Goal: Navigation & Orientation: Find specific page/section

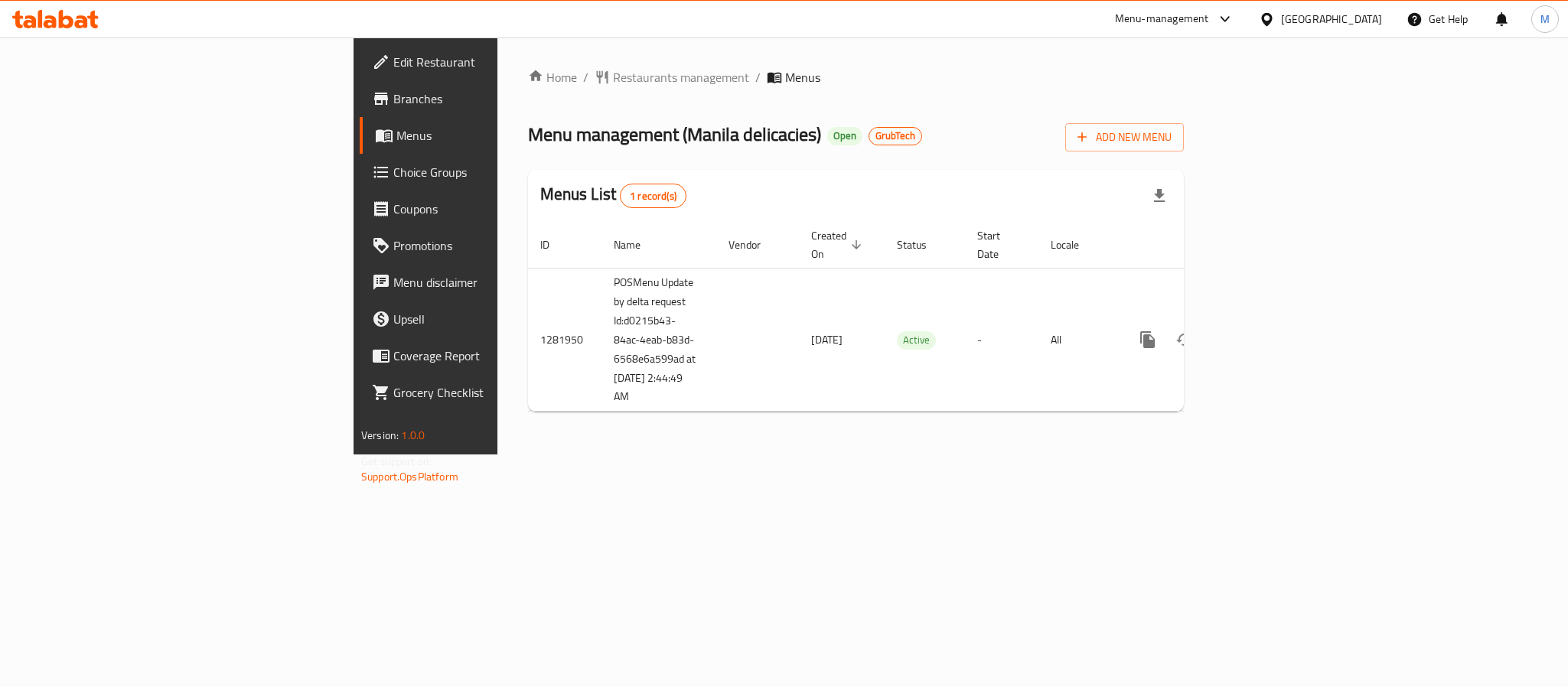
click at [393, 89] on span "Branches" at bounding box center [498, 98] width 209 height 18
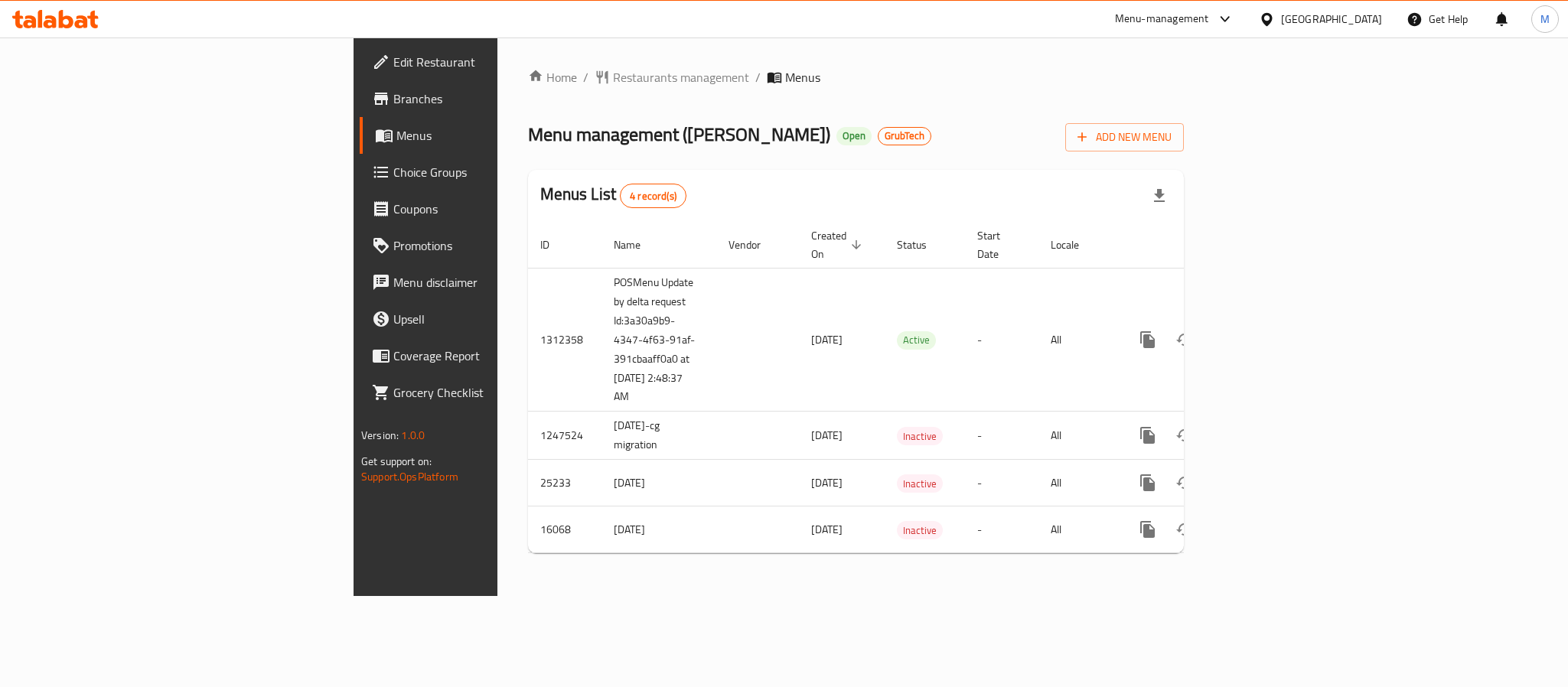
click at [393, 99] on span "Branches" at bounding box center [498, 98] width 209 height 18
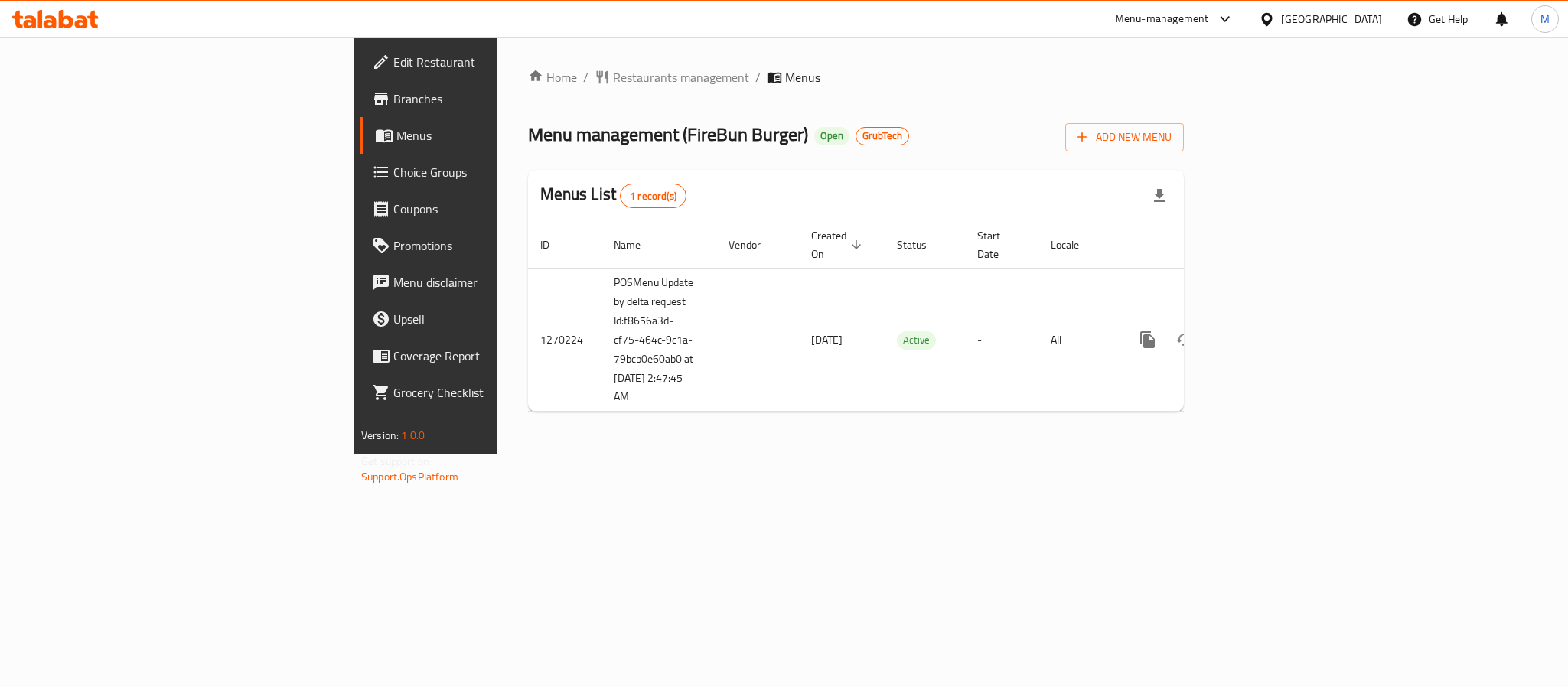
click at [393, 94] on span "Branches" at bounding box center [498, 98] width 209 height 18
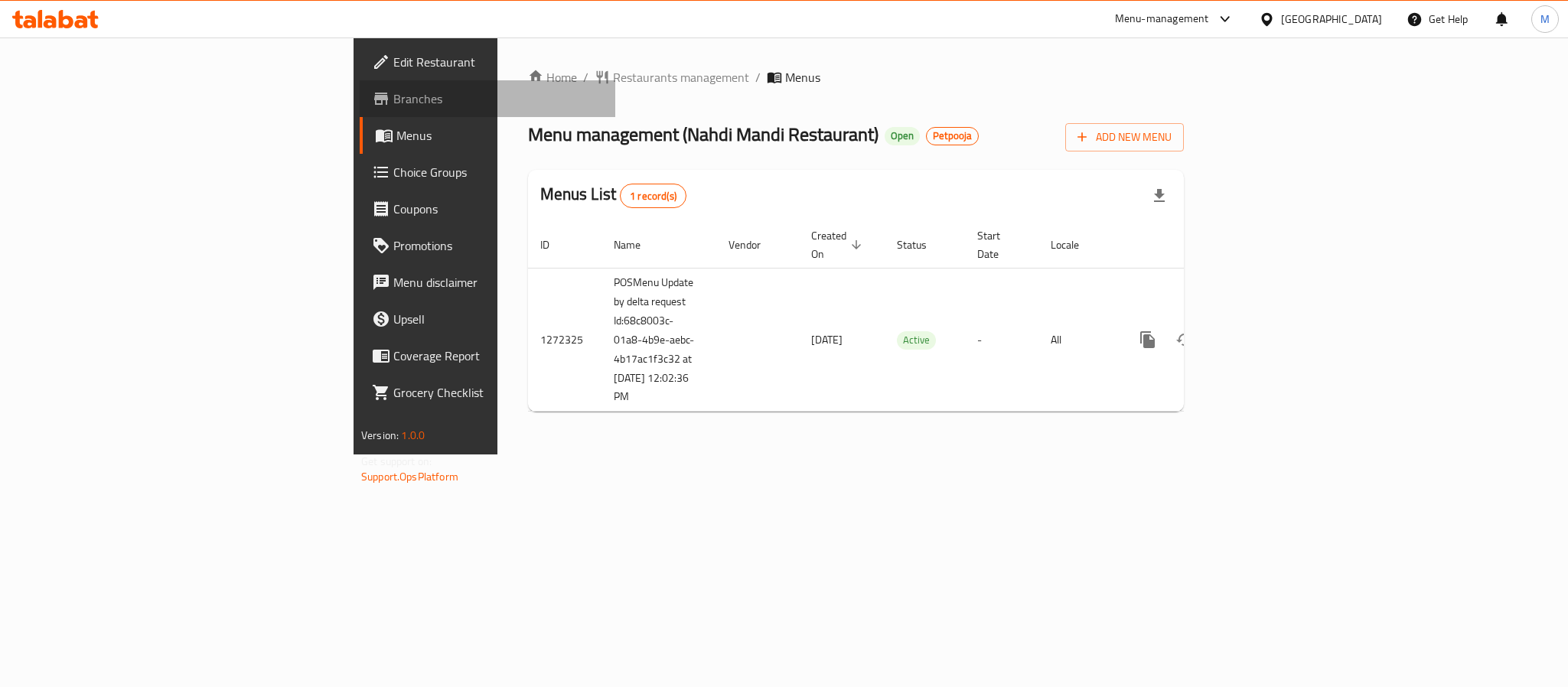
click at [393, 104] on span "Branches" at bounding box center [498, 98] width 209 height 18
